Goal: Information Seeking & Learning: Learn about a topic

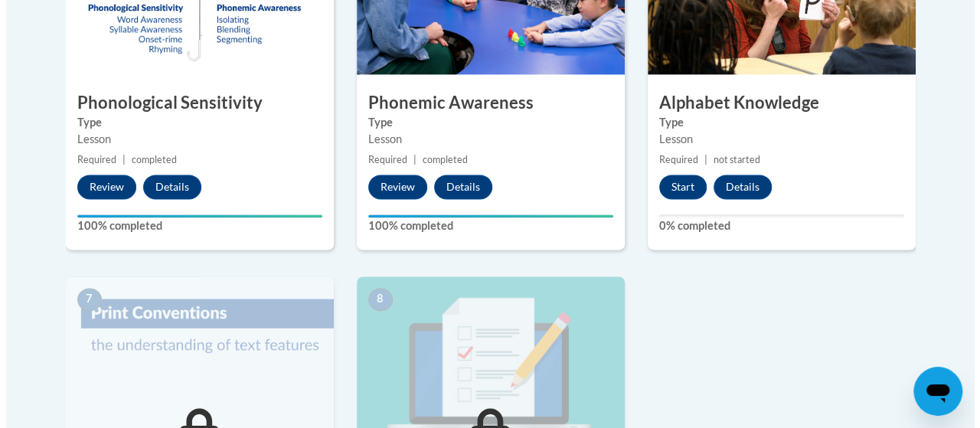
scroll to position [987, 0]
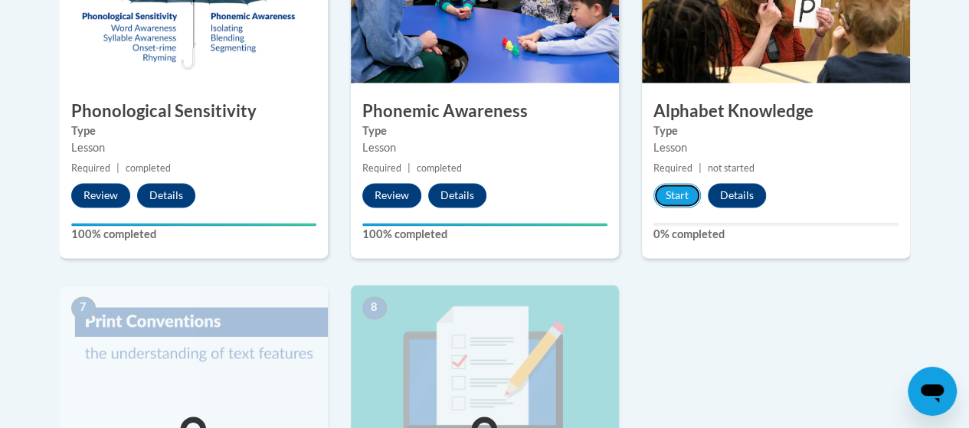
click at [671, 190] on button "Start" at bounding box center [676, 195] width 47 height 25
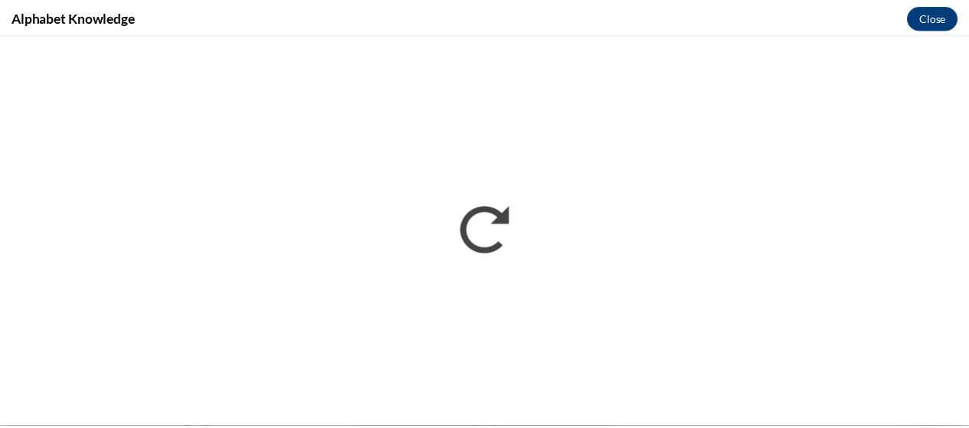
scroll to position [0, 0]
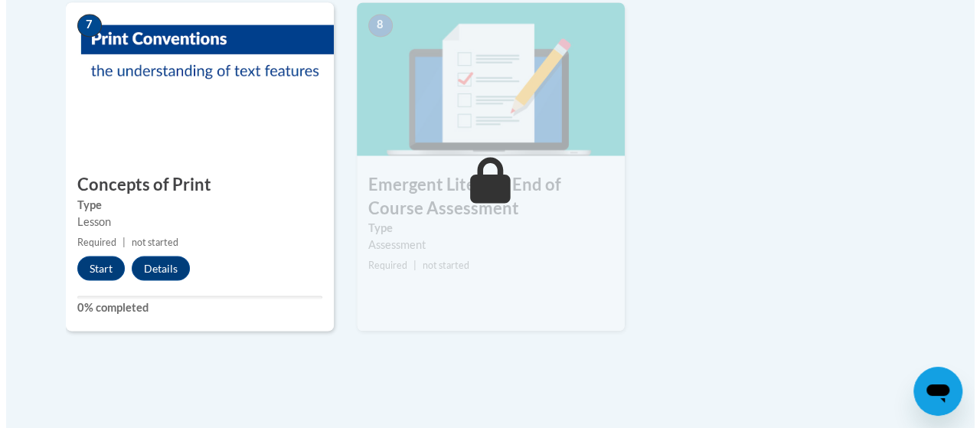
scroll to position [1270, 0]
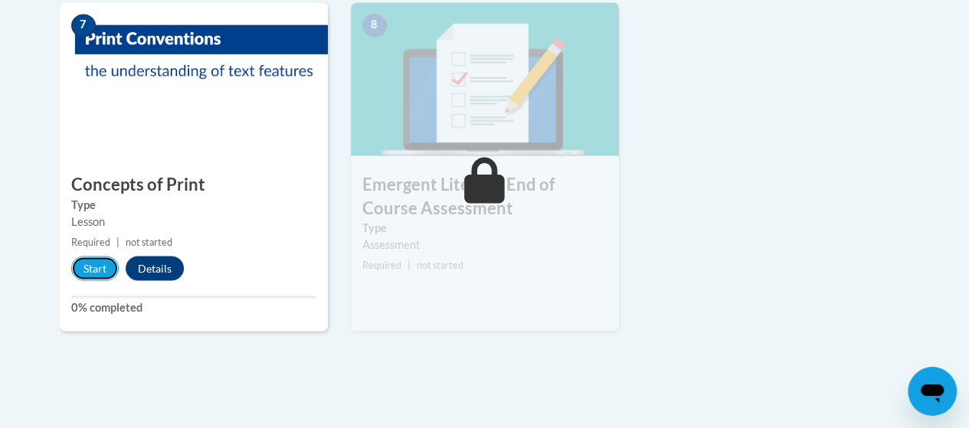
click at [86, 263] on button "Start" at bounding box center [94, 268] width 47 height 25
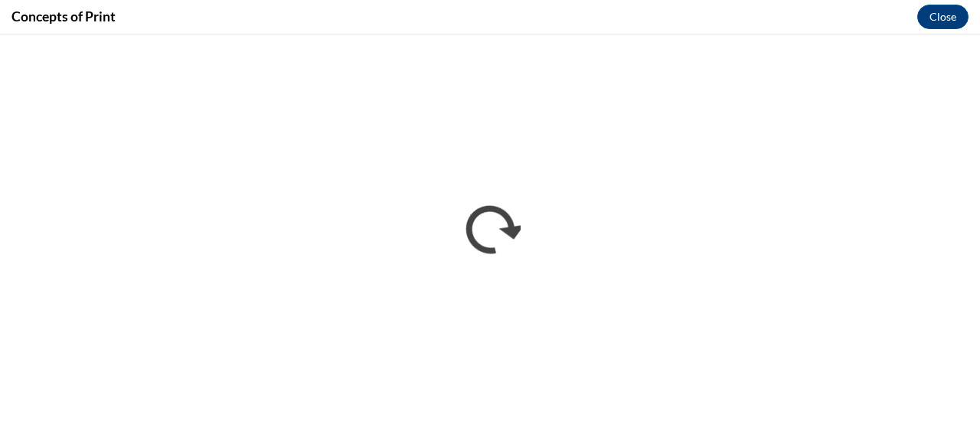
scroll to position [0, 0]
